Goal: Task Accomplishment & Management: Manage account settings

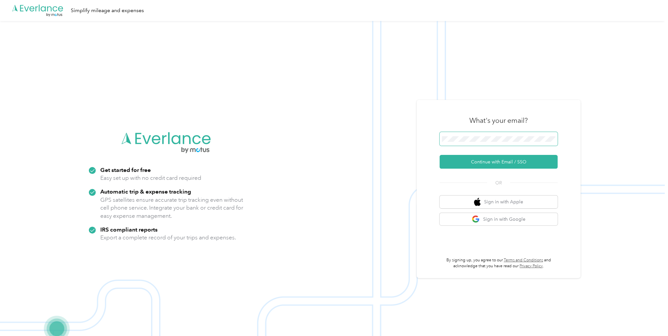
click at [485, 134] on span at bounding box center [498, 139] width 118 height 14
click at [470, 163] on button "Continue with Email / SSO" at bounding box center [498, 162] width 118 height 14
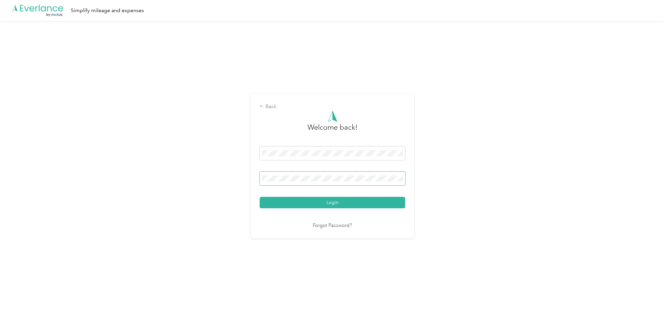
click at [259, 197] on button "Login" at bounding box center [331, 202] width 145 height 11
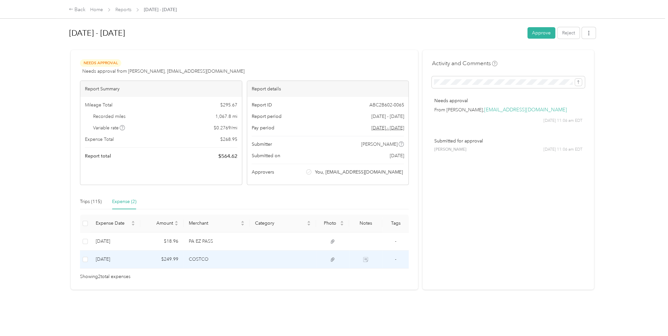
click at [201, 259] on td "COSTCO" at bounding box center [216, 260] width 66 height 18
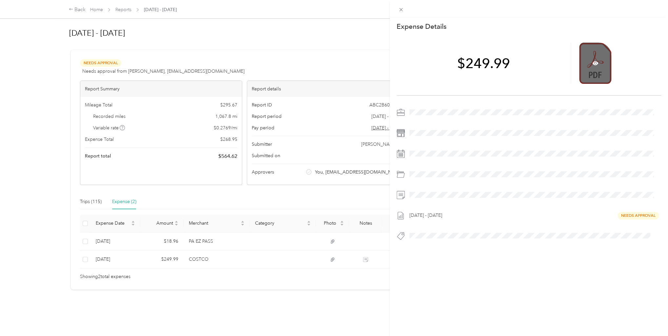
click at [604, 67] on div at bounding box center [595, 63] width 32 height 41
click at [593, 59] on div at bounding box center [595, 63] width 32 height 41
click at [592, 63] on icon at bounding box center [595, 63] width 6 height 6
click at [335, 260] on div "This expense cannot be edited because it is either under review, approved, or p…" at bounding box center [334, 168] width 668 height 336
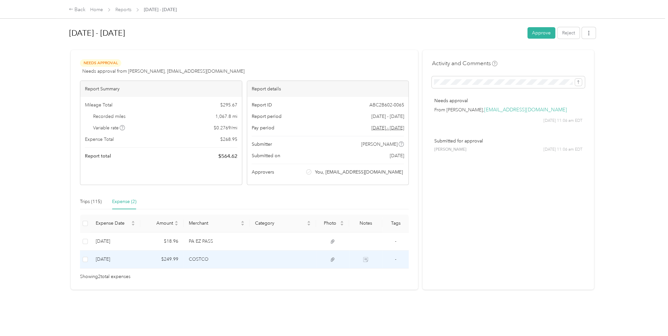
click at [366, 263] on td at bounding box center [365, 260] width 33 height 18
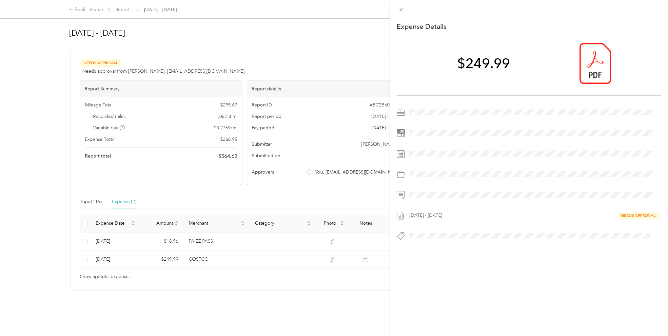
click at [318, 277] on div "This expense cannot be edited because it is either under review, approved, or p…" at bounding box center [334, 168] width 668 height 336
